Goal: Task Accomplishment & Management: Complete application form

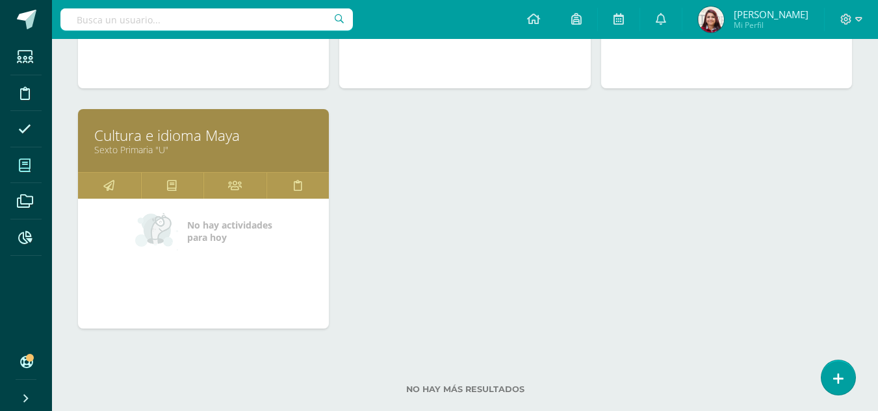
scroll to position [879, 0]
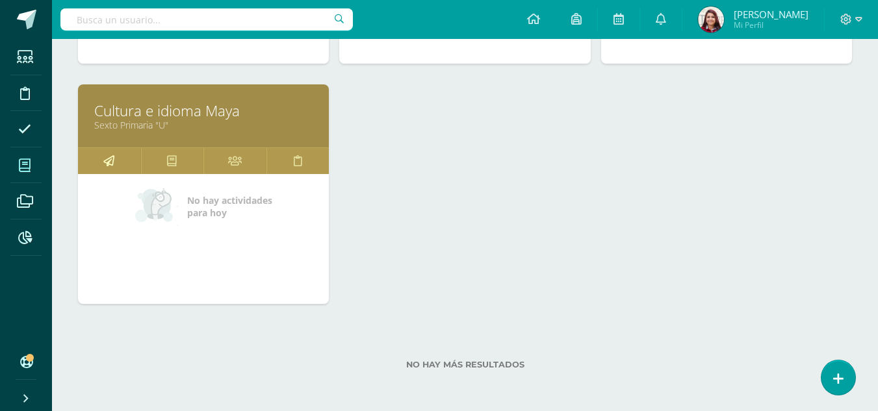
click at [105, 167] on icon at bounding box center [108, 160] width 11 height 25
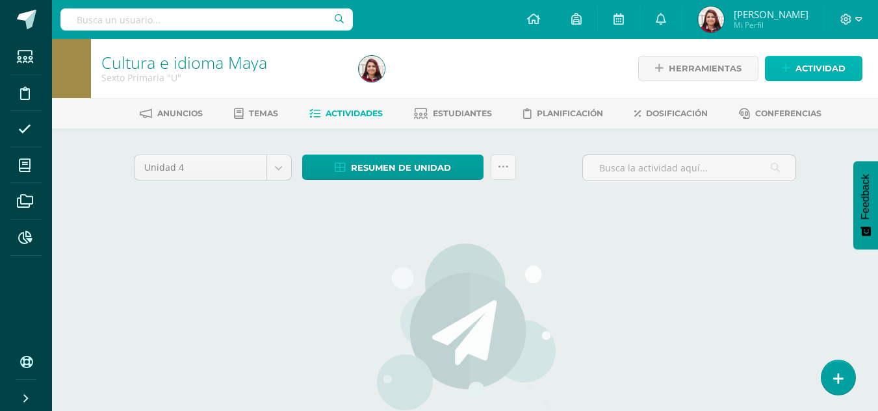
click at [824, 65] on span "Actividad" at bounding box center [821, 69] width 50 height 24
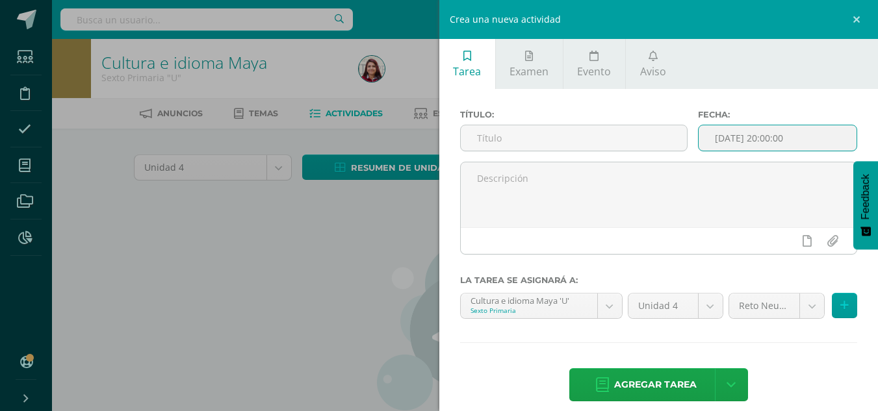
click at [749, 148] on input "[DATE] 20:00:00" at bounding box center [778, 137] width 158 height 25
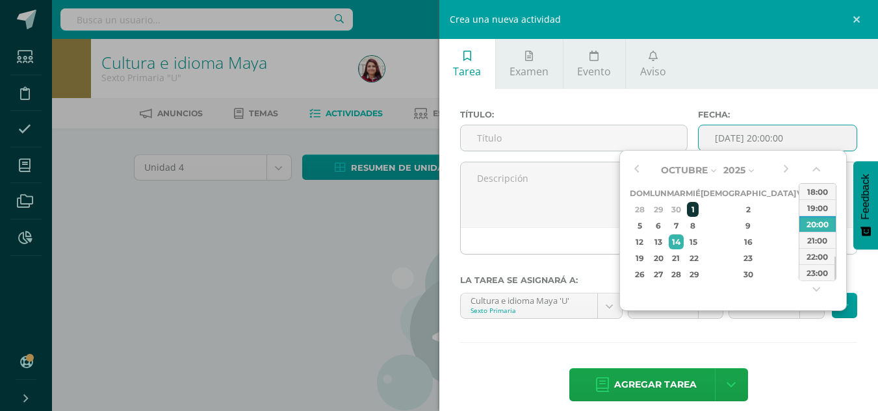
click at [699, 210] on div "1" at bounding box center [693, 209] width 12 height 15
click at [736, 205] on div "2" at bounding box center [748, 209] width 77 height 15
type input "2025-10-02 20:00"
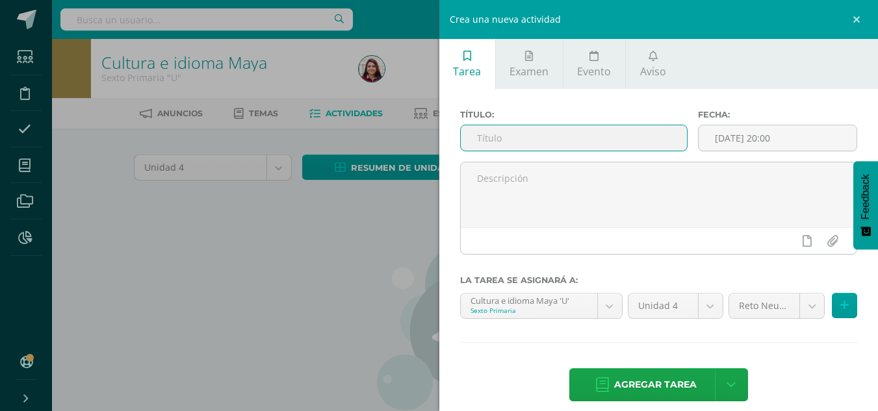
click at [588, 142] on input "text" at bounding box center [574, 137] width 226 height 25
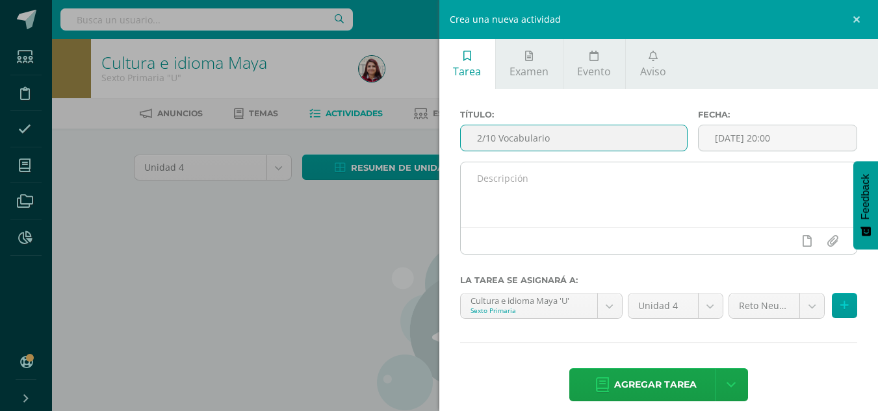
type input "2/10 Vocabulario"
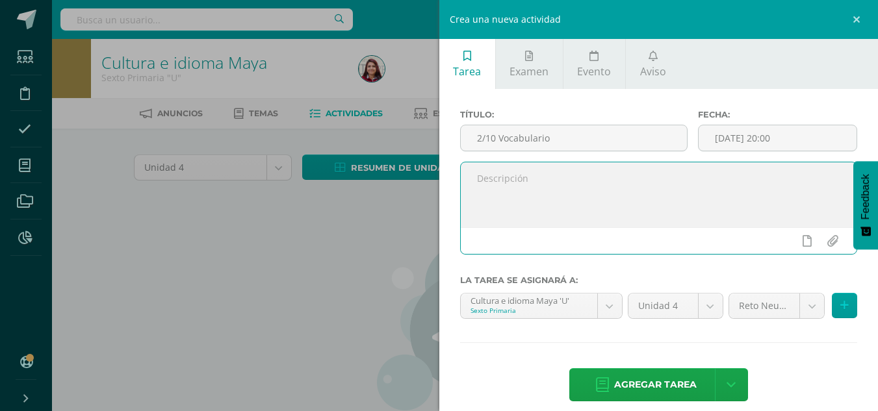
click at [554, 183] on textarea at bounding box center [659, 194] width 396 height 65
type textarea "Realiza vocabulario sobre el idioma kaqchikel."
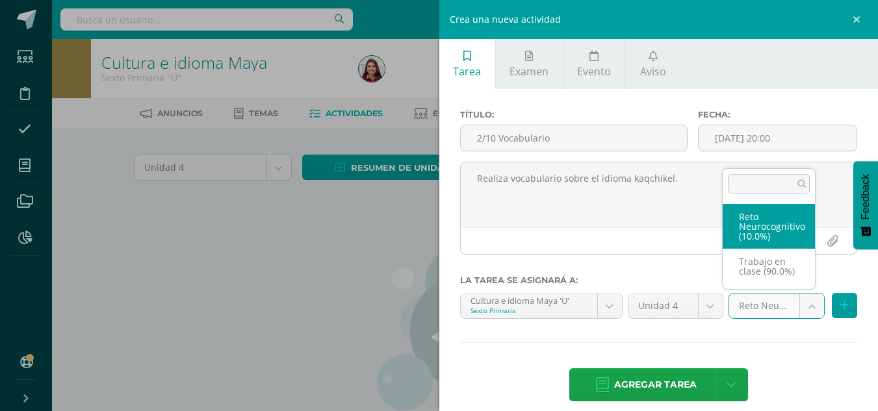
click at [744, 301] on body "Estudiantes Disciplina Asistencia Mis cursos Archivos Reportes Soporte Ayuda Re…" at bounding box center [439, 279] width 878 height 558
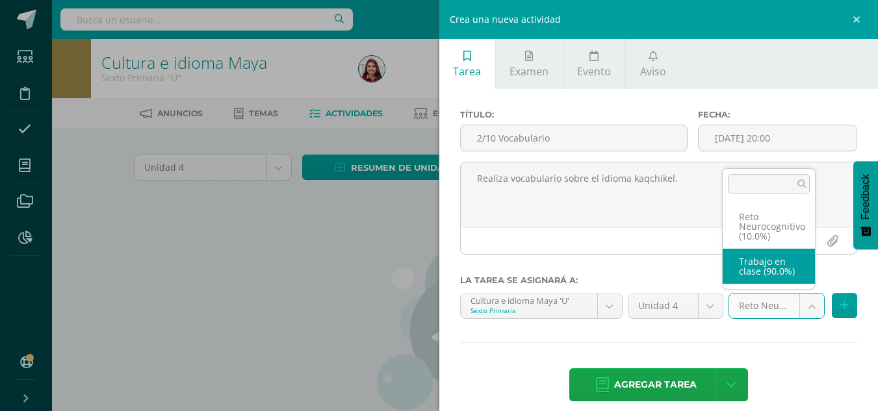
select select "203882"
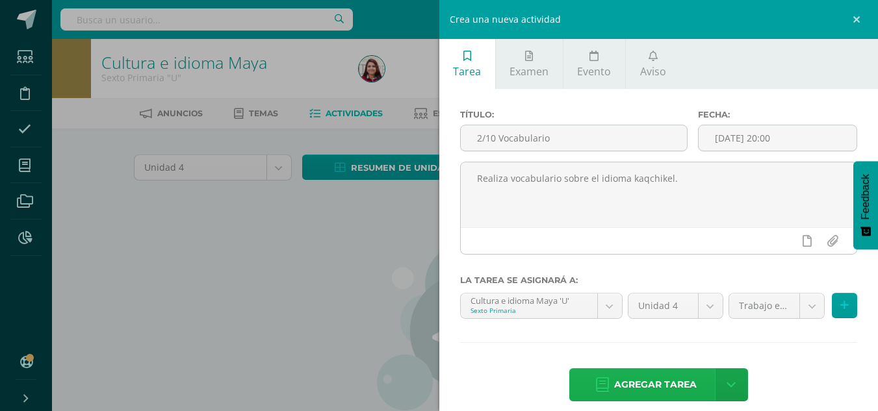
click at [664, 383] on span "Agregar tarea" at bounding box center [655, 385] width 83 height 32
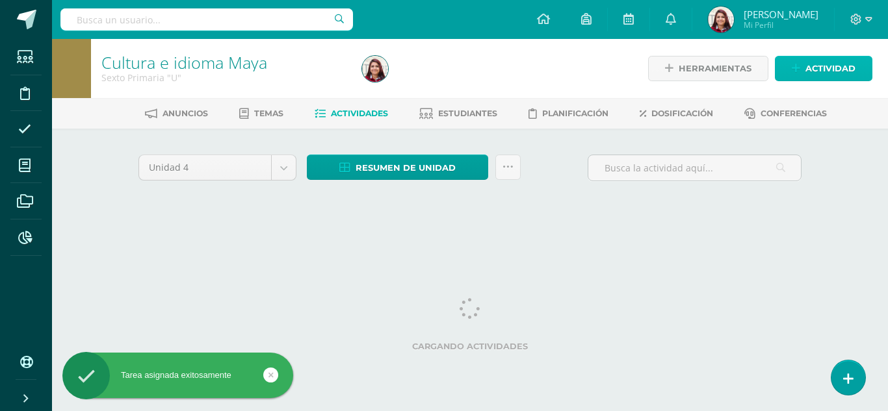
click at [845, 73] on span "Actividad" at bounding box center [830, 69] width 50 height 24
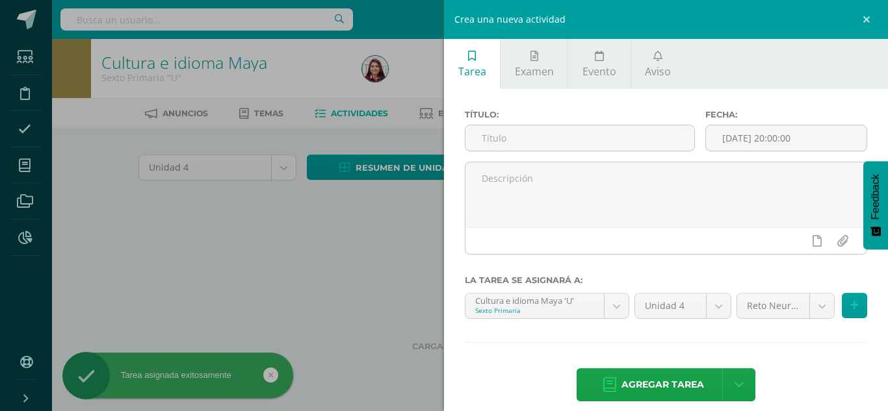
click at [835, 123] on div "Fecha: 2025-10-14 20:00:00" at bounding box center [786, 136] width 172 height 52
click at [821, 132] on input "[DATE] 20:00:00" at bounding box center [786, 137] width 161 height 25
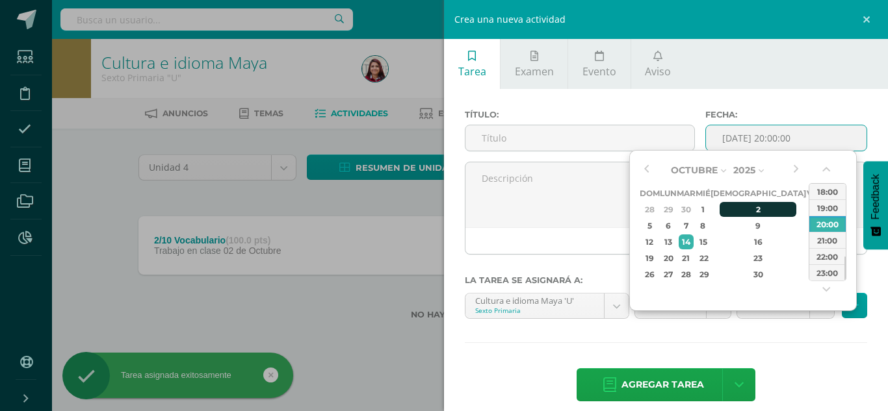
click at [741, 208] on div "2" at bounding box center [758, 209] width 77 height 15
type input "2025-10-02 20:00"
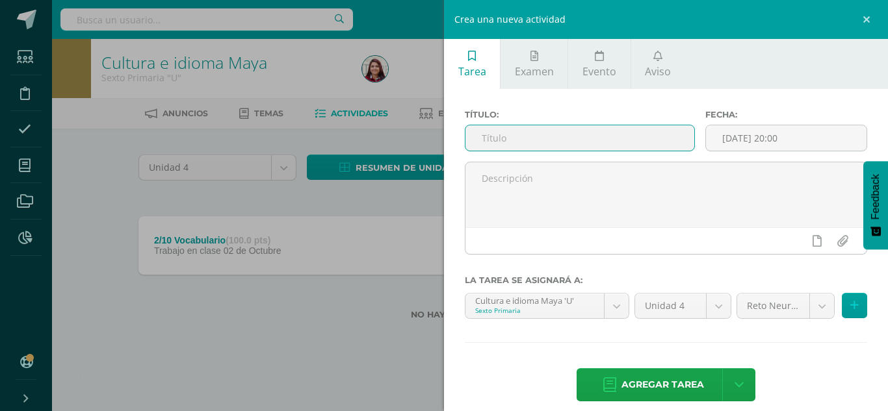
click at [575, 140] on input "text" at bounding box center [579, 137] width 229 height 25
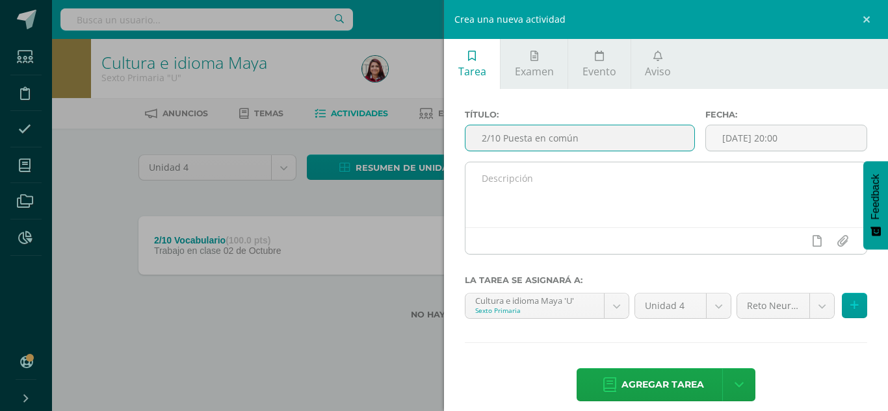
type input "2/10 Puesta en común"
click at [538, 196] on textarea at bounding box center [665, 194] width 401 height 65
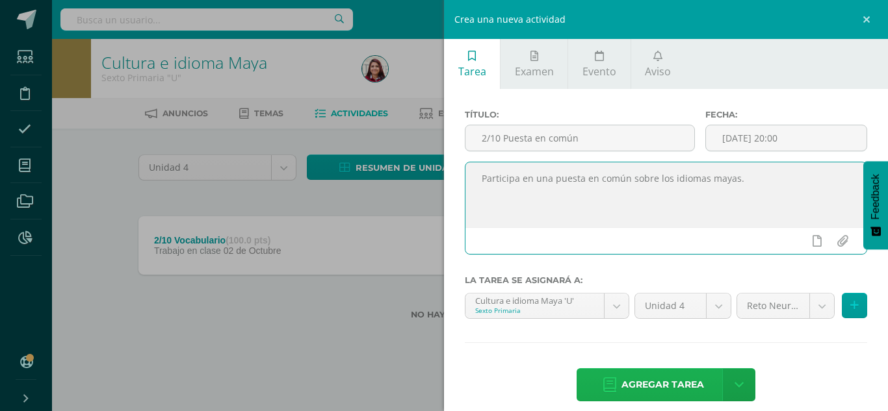
type textarea "Participa en una puesta en común sobre los idiomas mayas."
click at [621, 376] on span "Agregar tarea" at bounding box center [662, 385] width 83 height 32
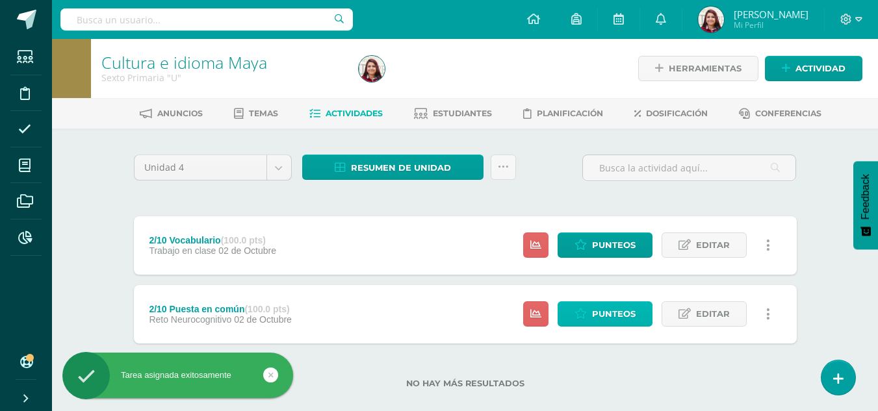
click at [614, 320] on span "Punteos" at bounding box center [614, 314] width 44 height 24
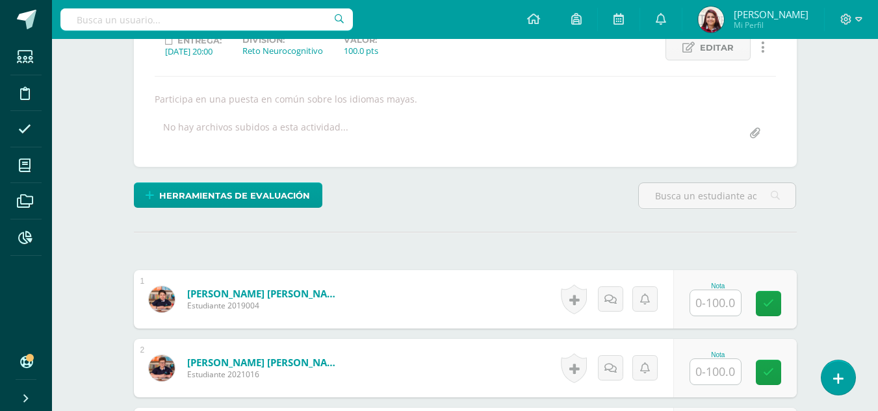
scroll to position [194, 0]
click at [722, 309] on input "text" at bounding box center [715, 302] width 51 height 25
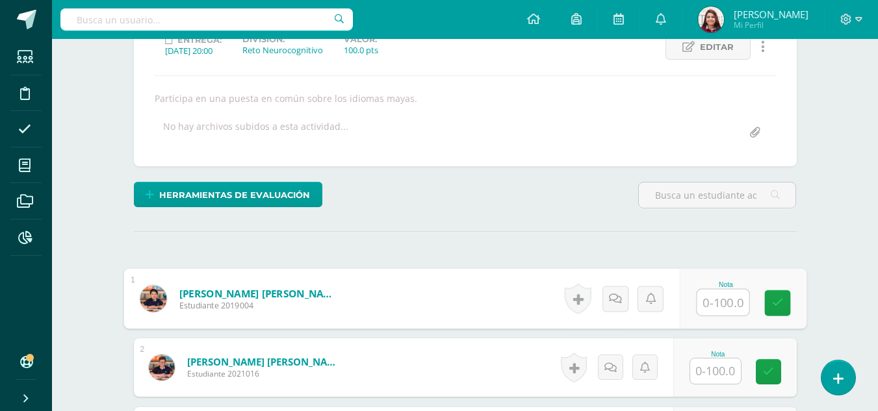
scroll to position [195, 0]
type input "100"
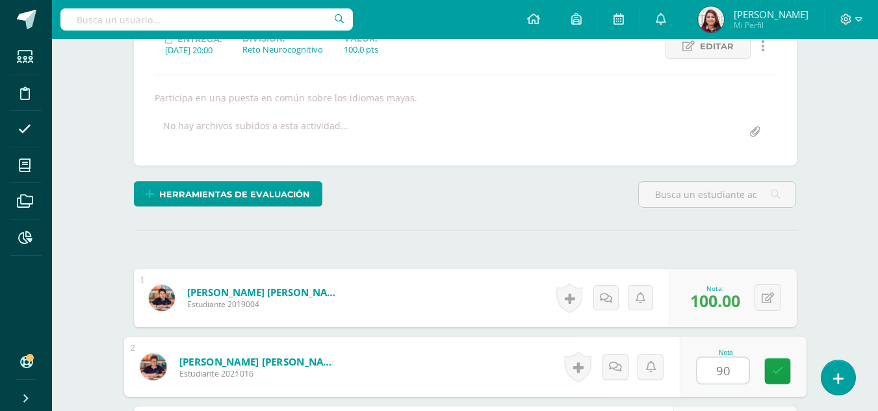
type input "90"
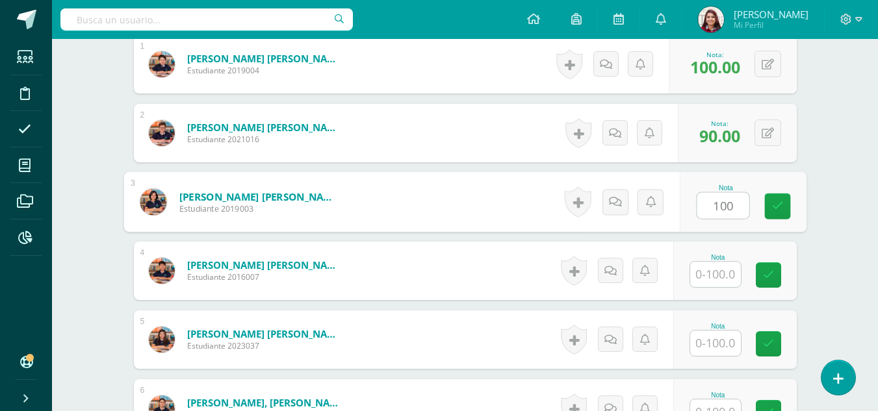
type input "100"
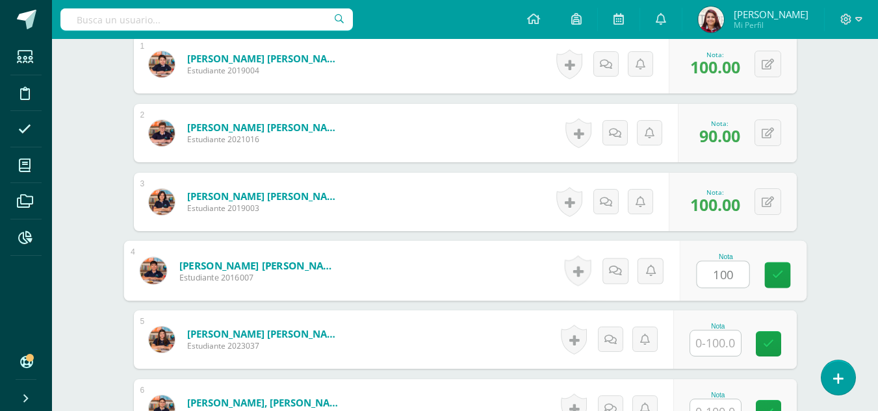
type input "100"
